Goal: Transaction & Acquisition: Obtain resource

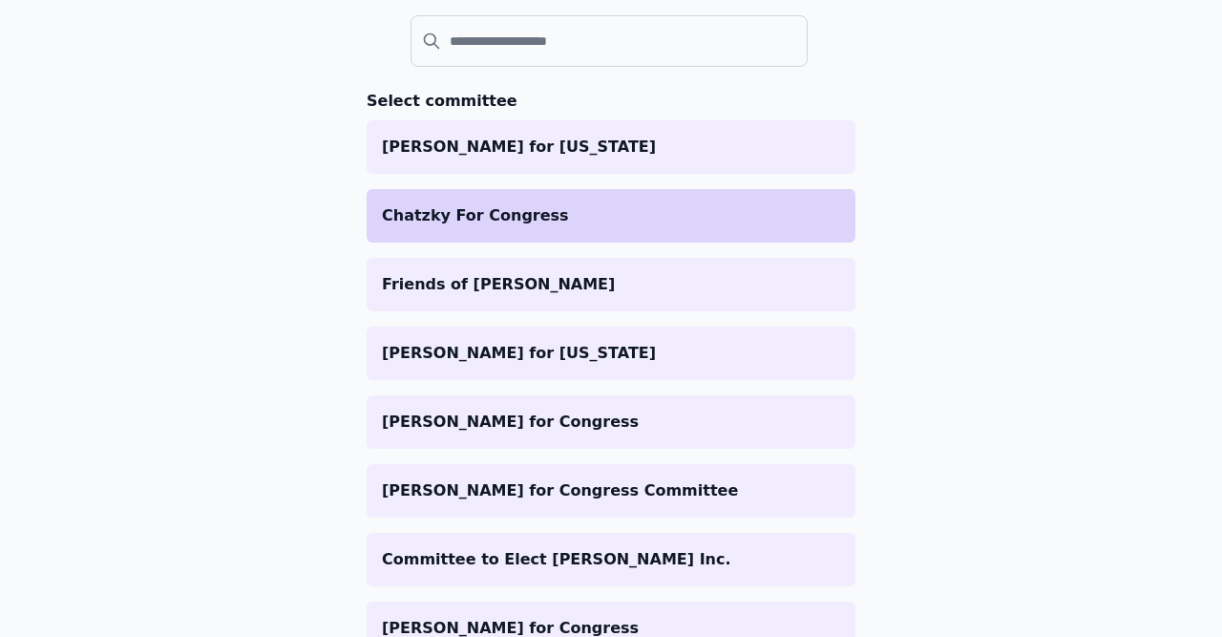
scroll to position [221, 0]
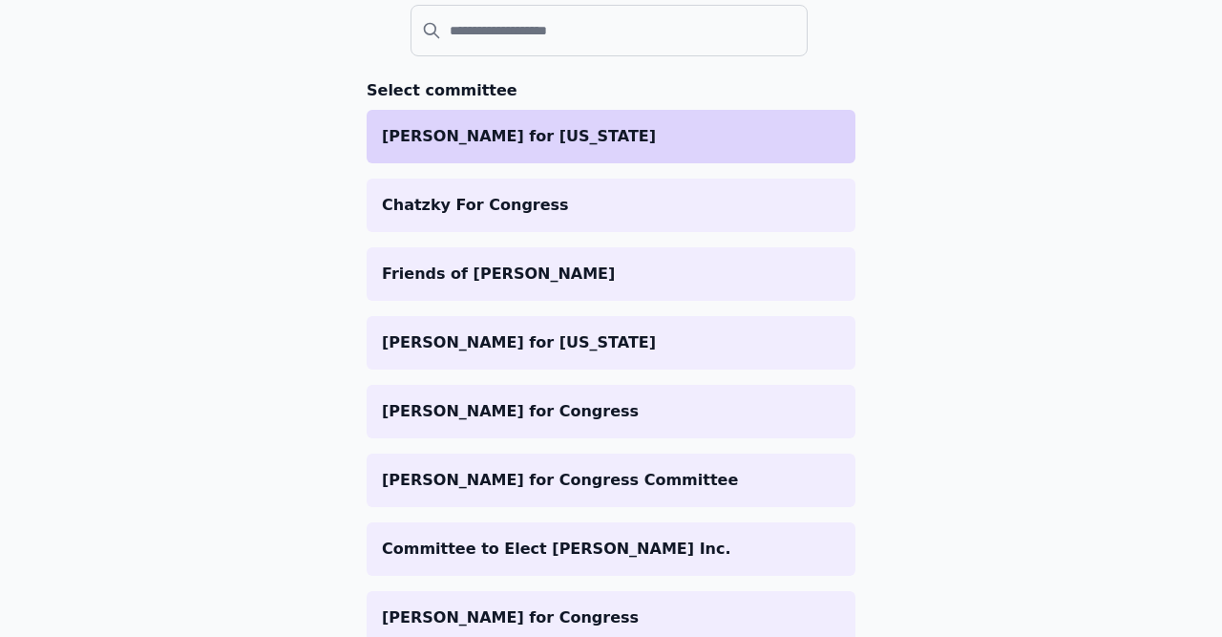
click at [535, 140] on p "Sarah for Wisconsin" at bounding box center [611, 136] width 458 height 23
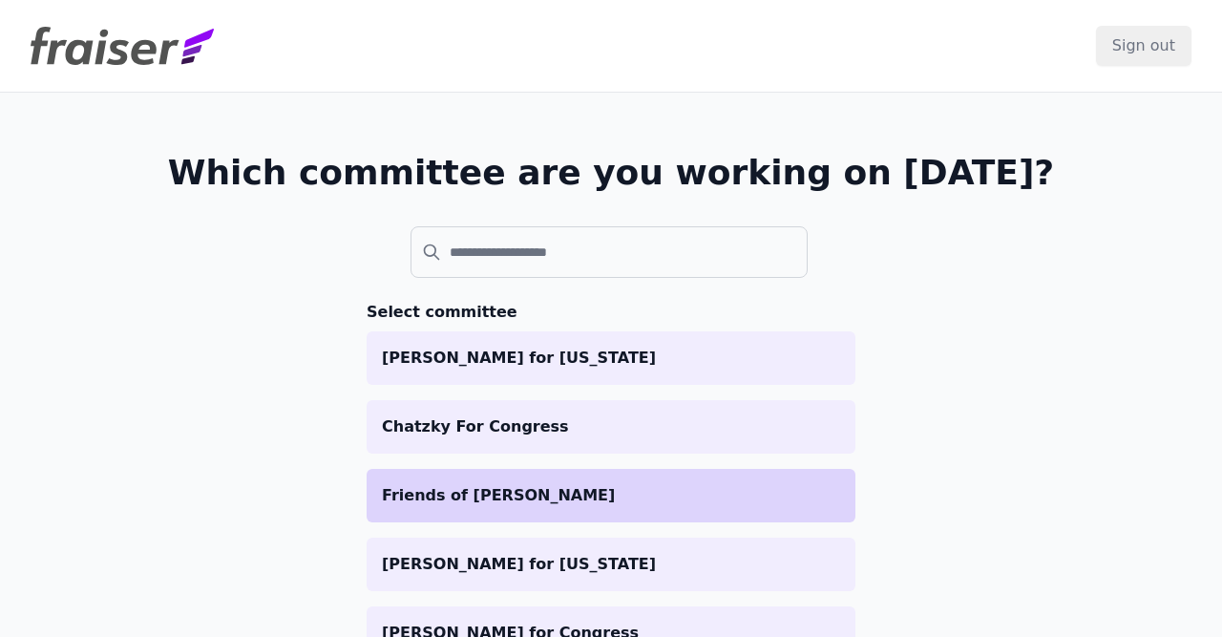
click at [560, 492] on p "Friends of [PERSON_NAME]" at bounding box center [611, 495] width 458 height 23
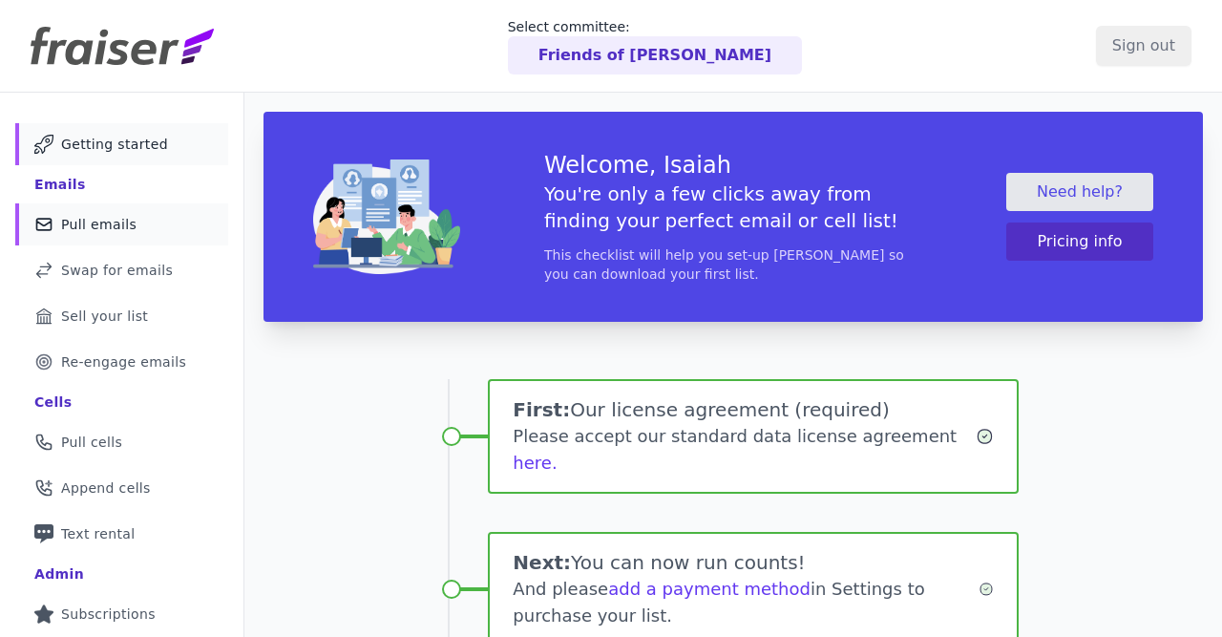
click at [102, 231] on span "Pull emails" at bounding box center [98, 224] width 75 height 19
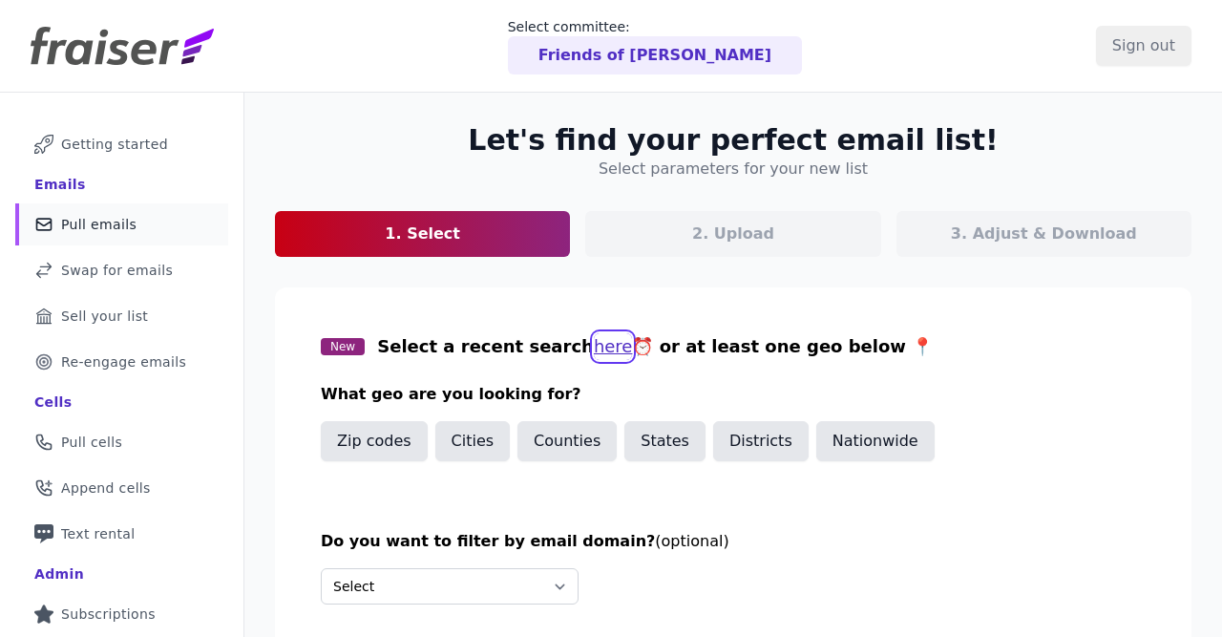
click at [594, 345] on button "here" at bounding box center [613, 346] width 39 height 27
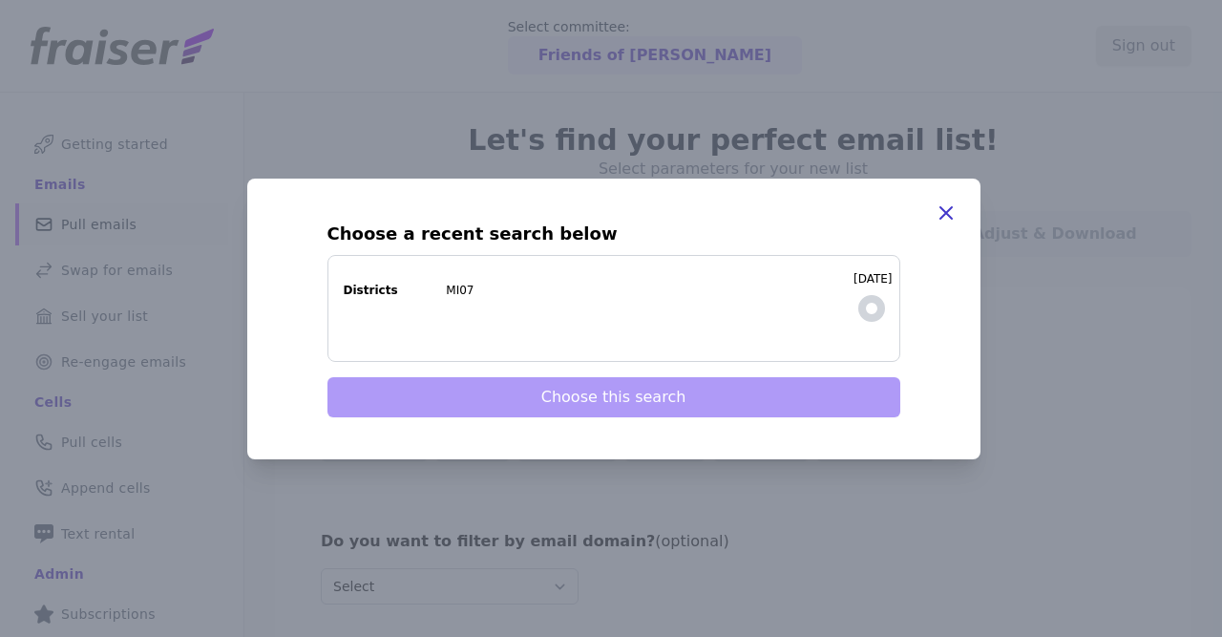
click at [952, 214] on icon "button" at bounding box center [945, 212] width 23 height 23
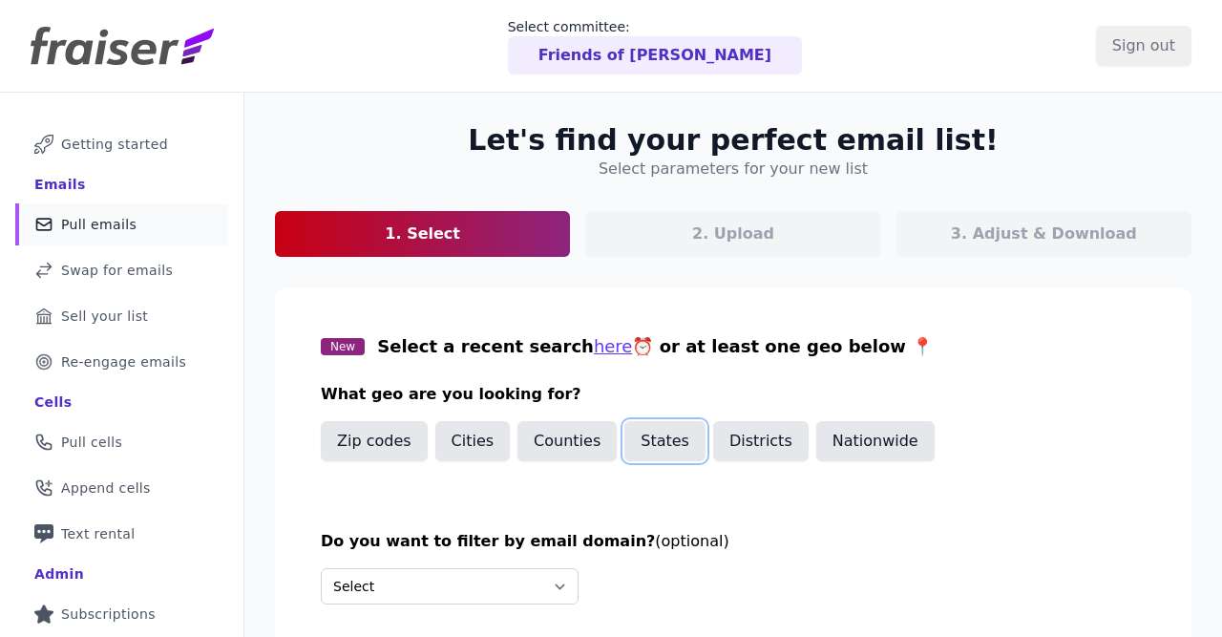
click at [664, 444] on button "States" at bounding box center [664, 441] width 81 height 40
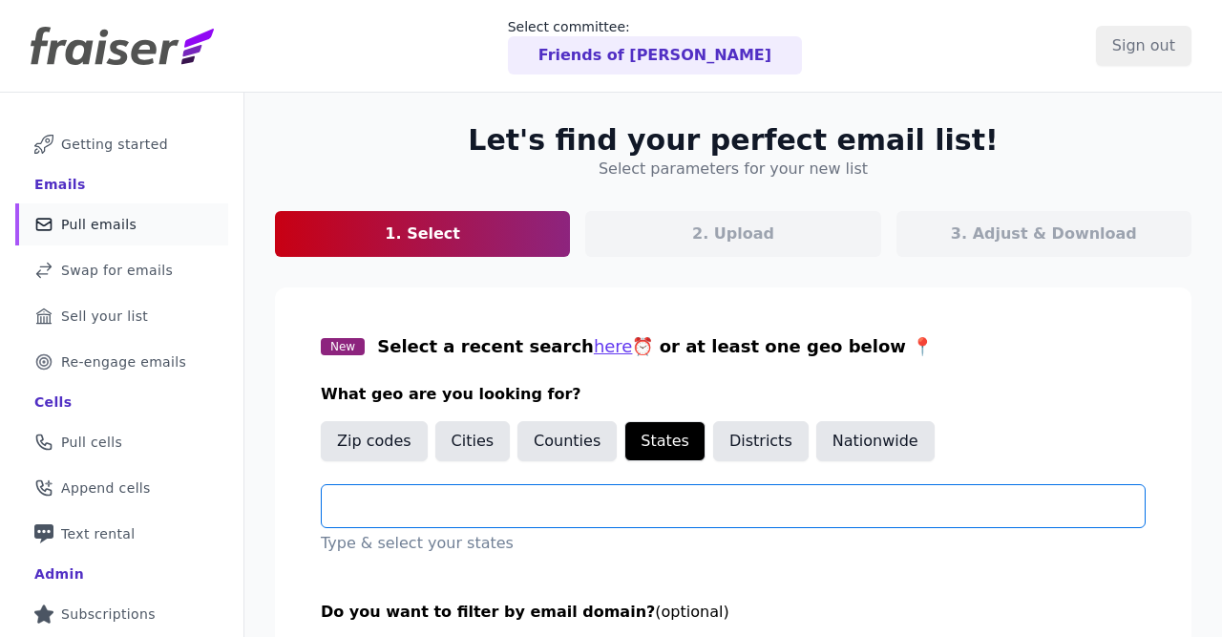
click at [559, 511] on input "text" at bounding box center [740, 505] width 807 height 23
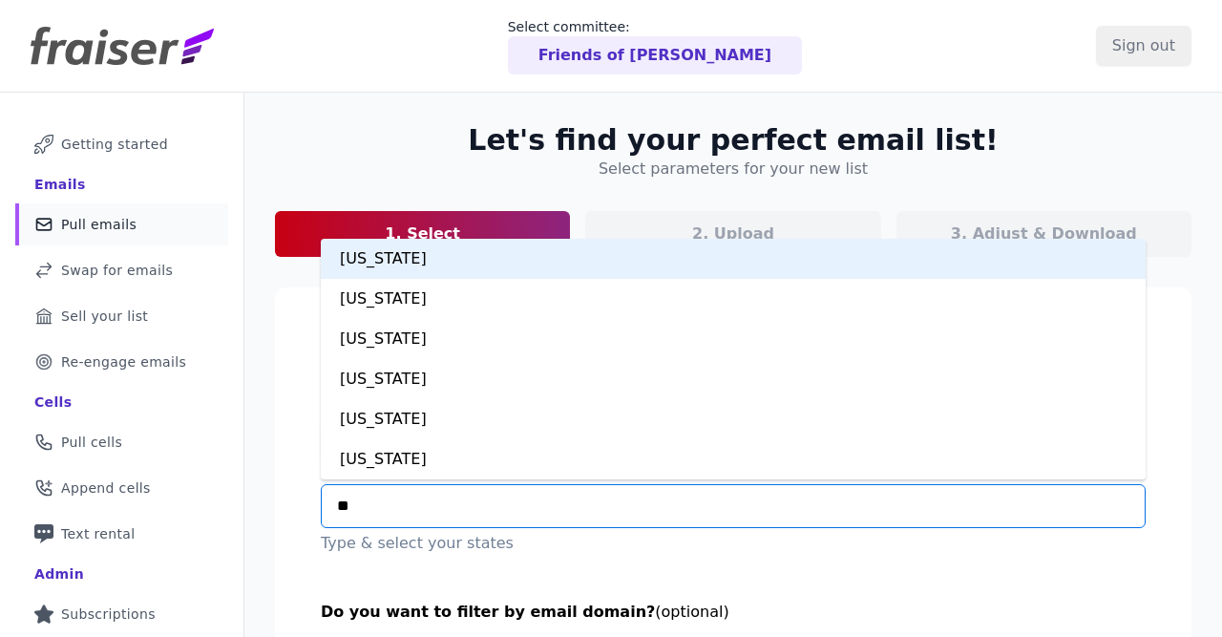
type input "***"
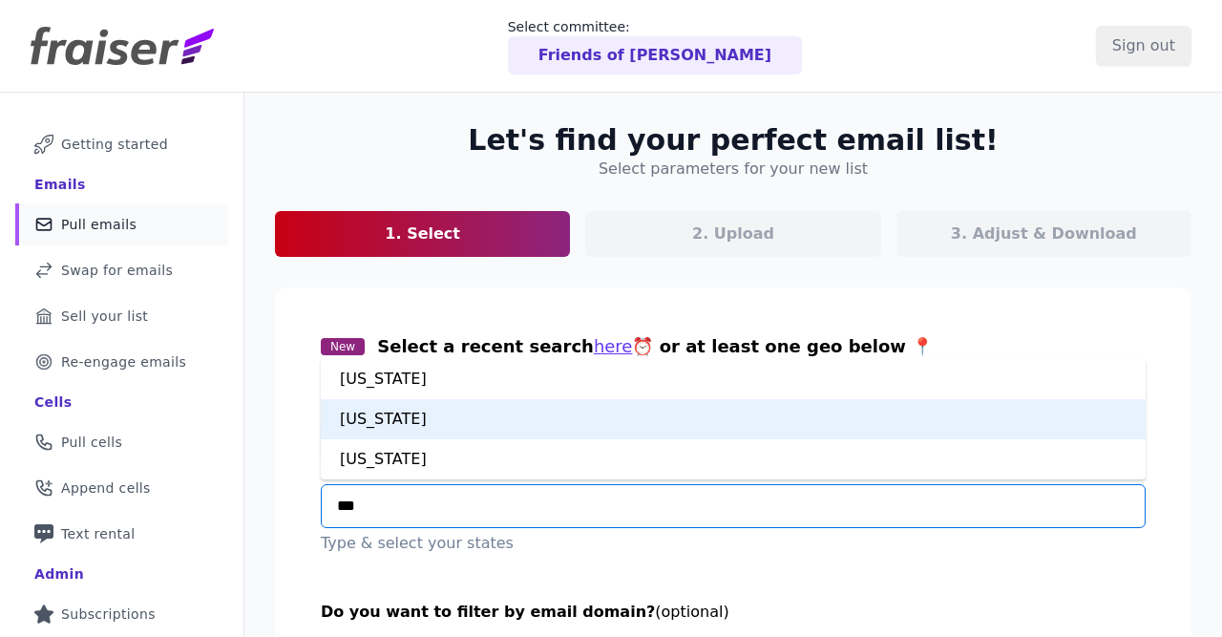
click at [541, 399] on div "Alaska" at bounding box center [733, 419] width 825 height 40
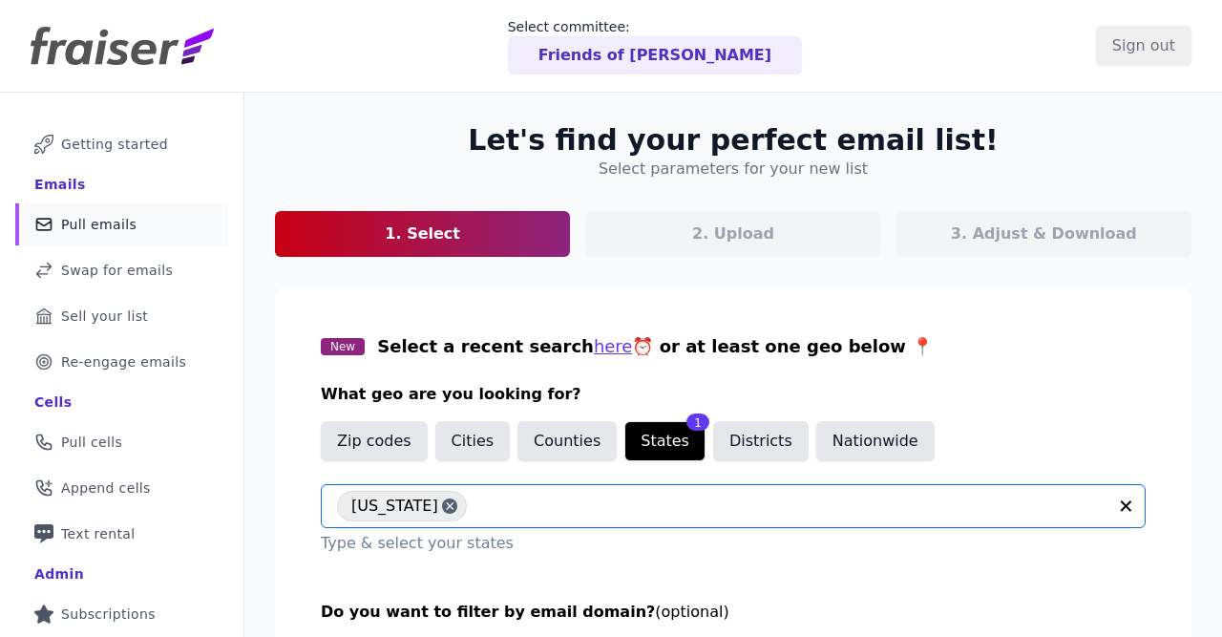
scroll to position [226, 0]
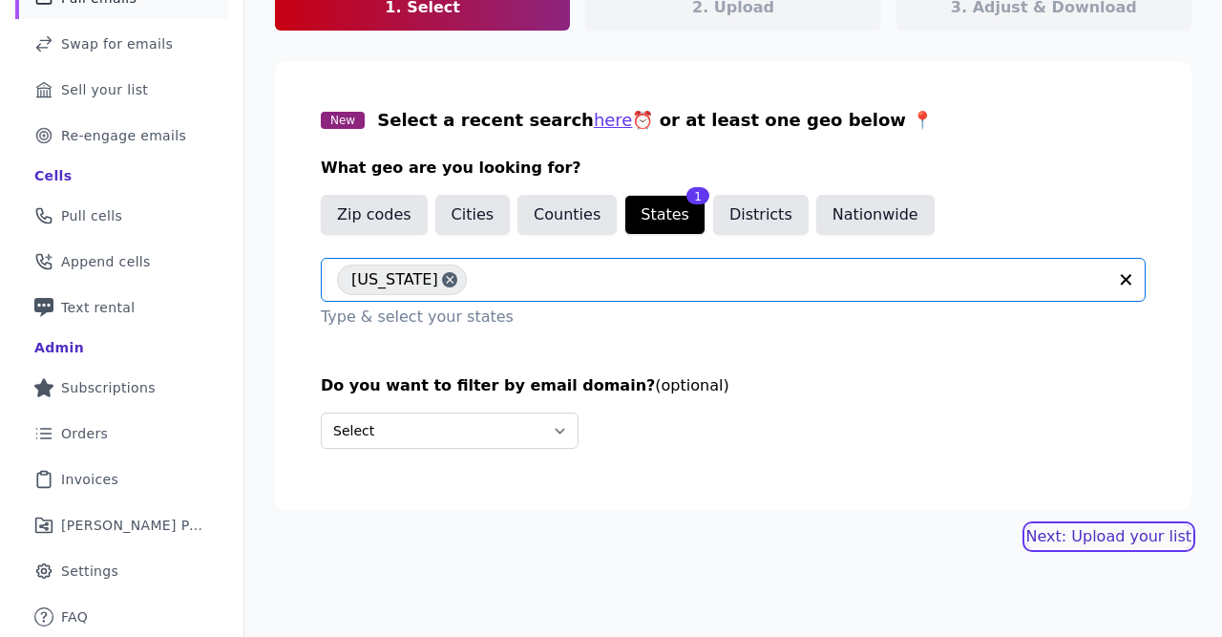
click at [1161, 539] on link "Next: Upload your list" at bounding box center [1108, 536] width 165 height 23
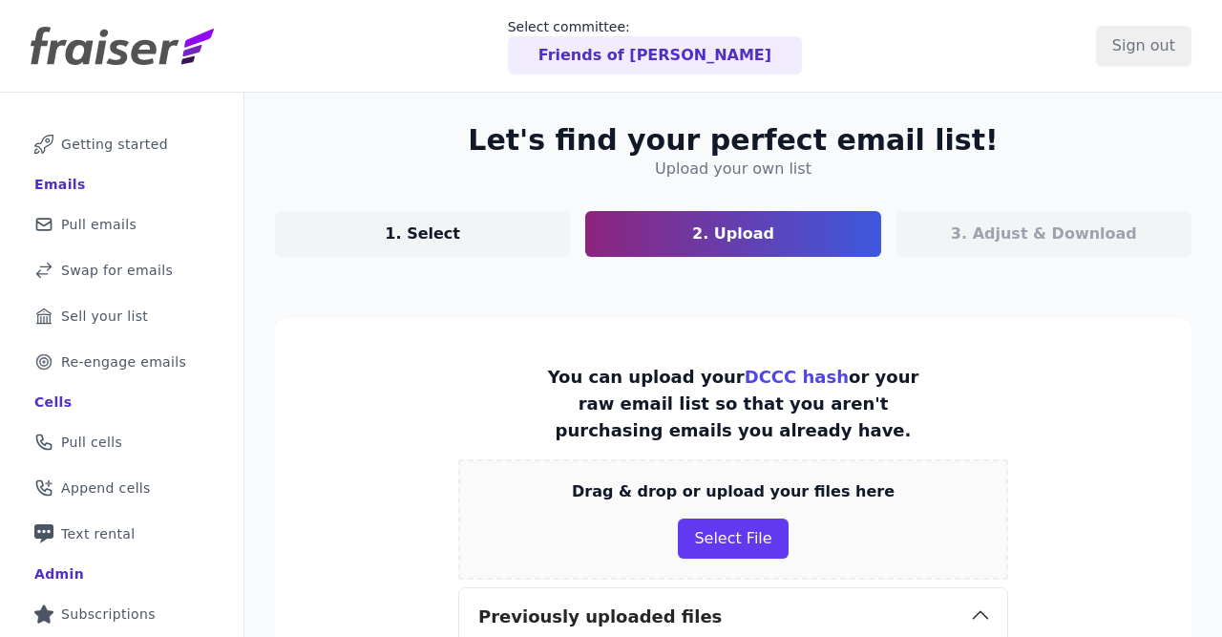
scroll to position [409, 0]
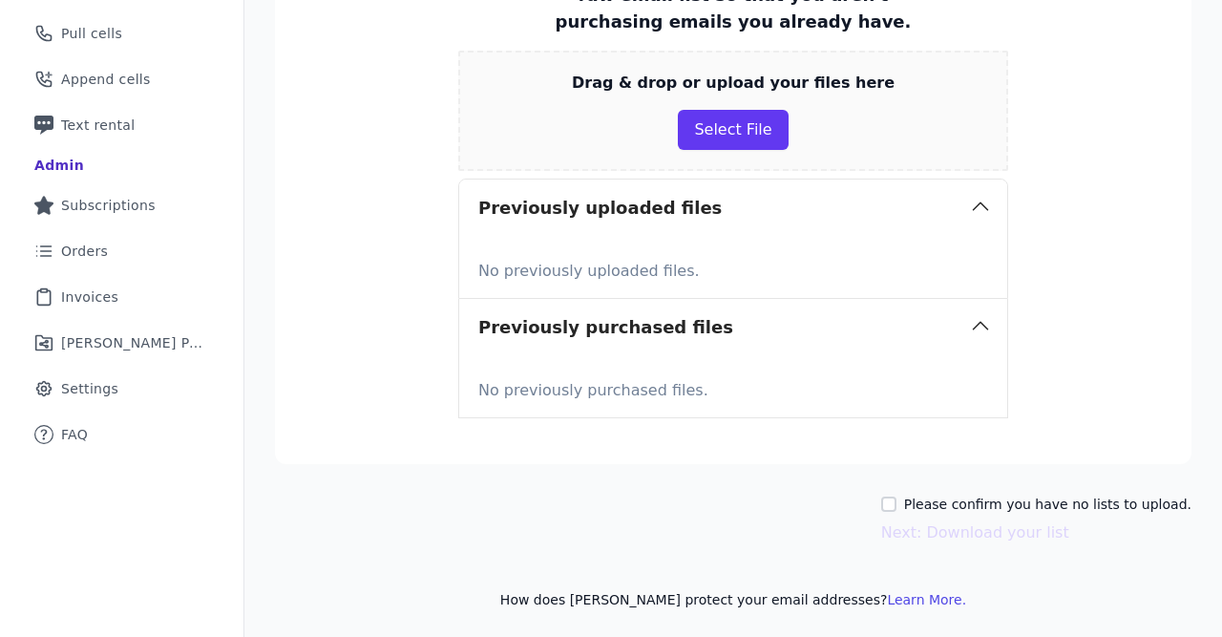
click at [1066, 495] on label "Please confirm you have no lists to upload." at bounding box center [1047, 503] width 287 height 19
click at [896, 496] on input "Please confirm you have no lists to upload." at bounding box center [888, 503] width 15 height 15
checkbox input "true"
click at [1029, 536] on button "Next: Download your list" at bounding box center [975, 532] width 188 height 23
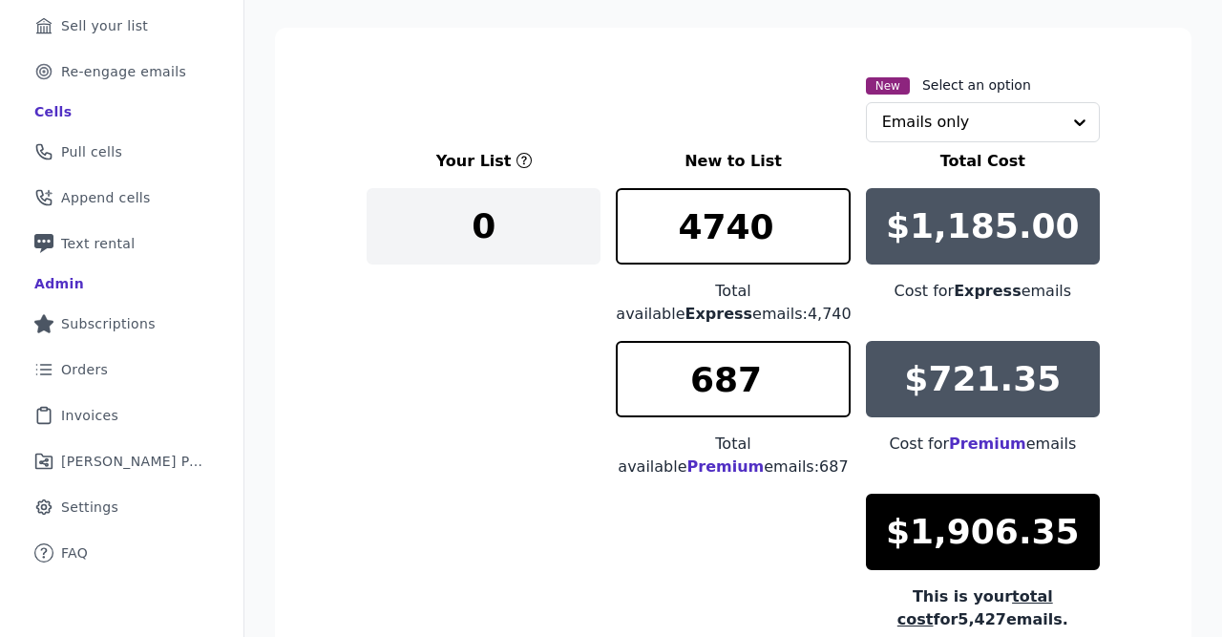
scroll to position [226, 0]
